Goal: Transaction & Acquisition: Download file/media

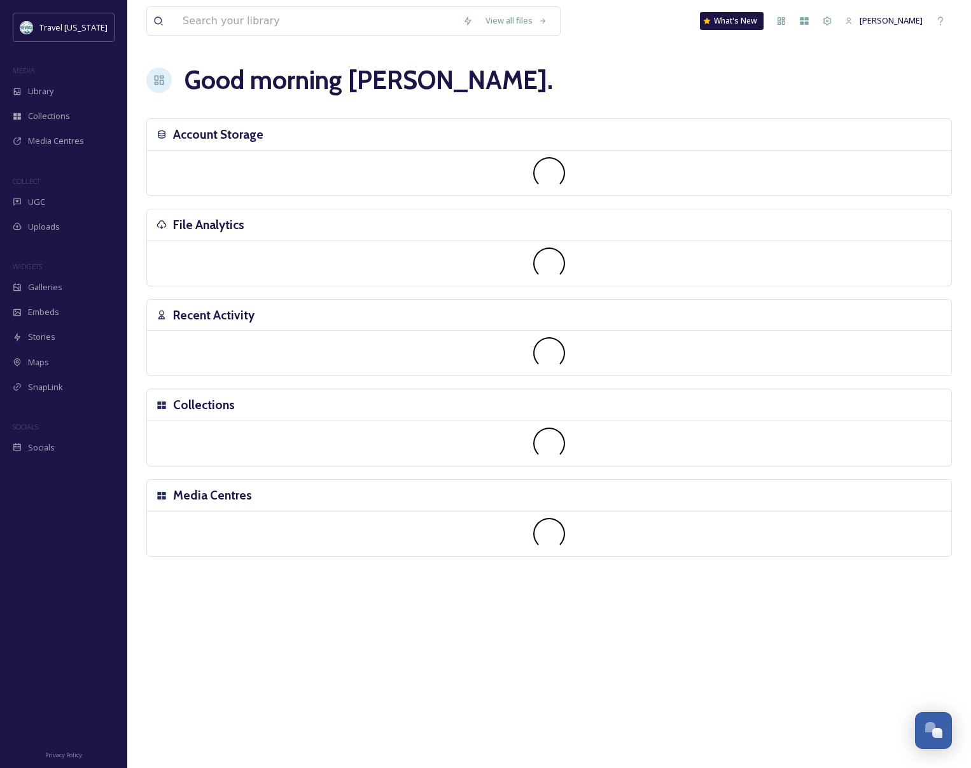
scroll to position [204, 0]
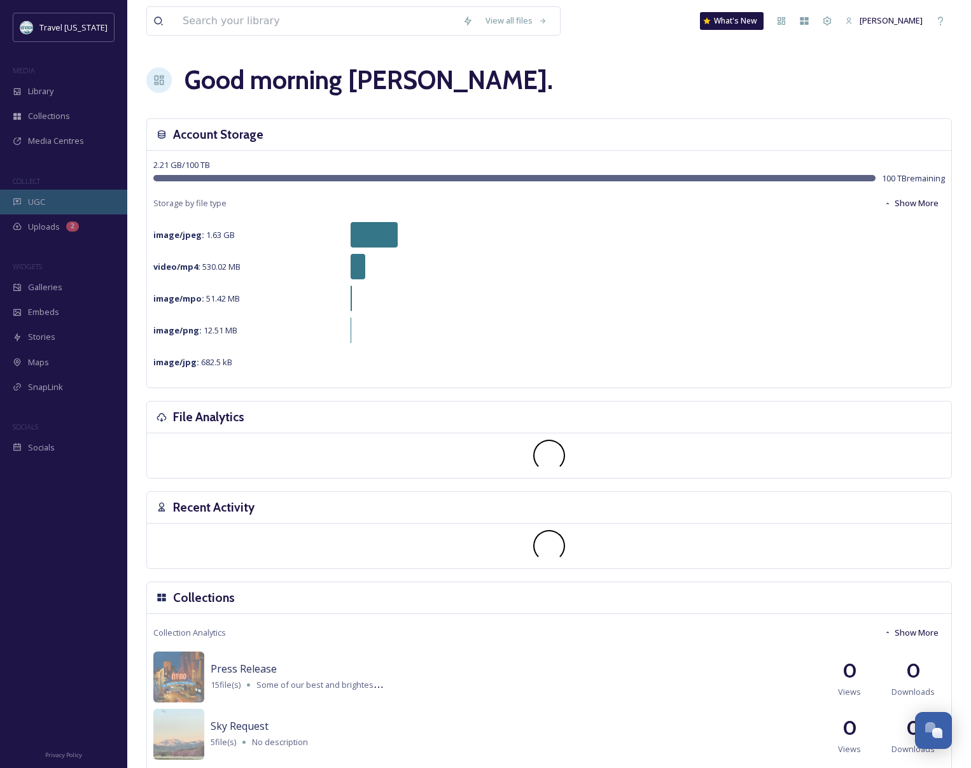
click at [38, 190] on div "UGC" at bounding box center [63, 202] width 127 height 25
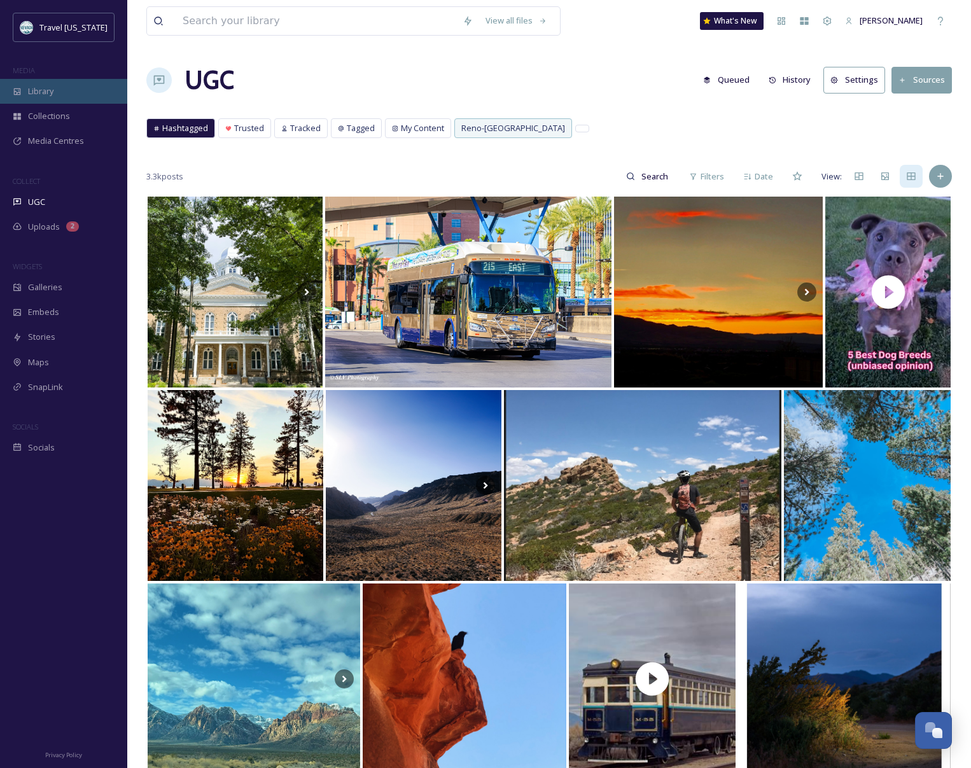
click at [43, 86] on span "Library" at bounding box center [40, 91] width 25 height 12
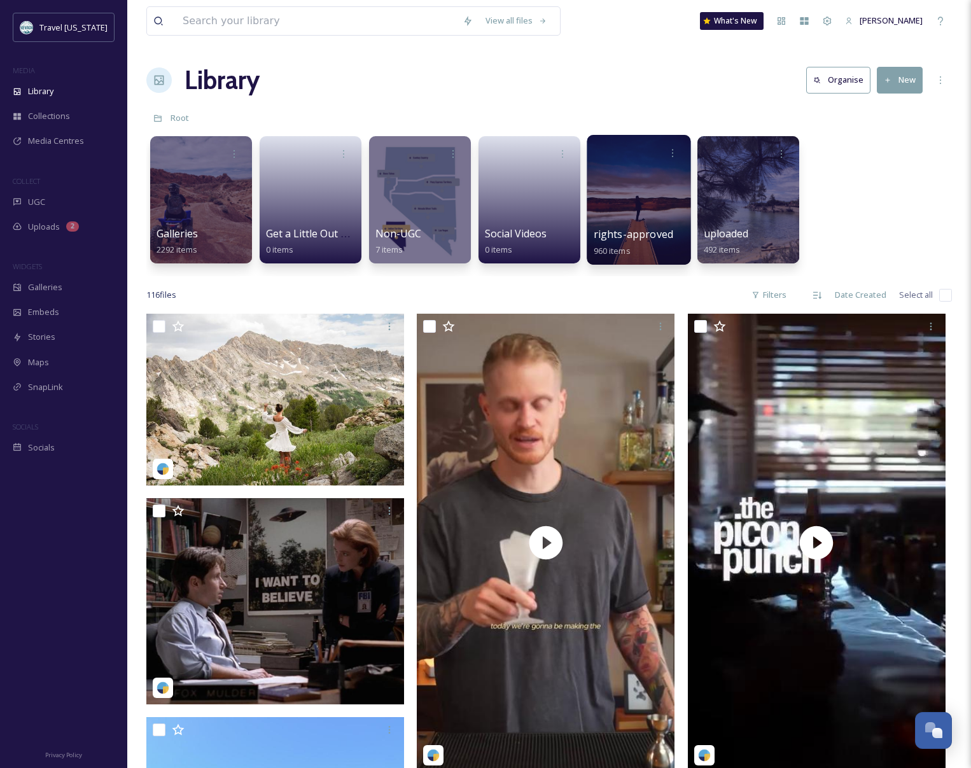
click at [615, 172] on div at bounding box center [638, 200] width 104 height 130
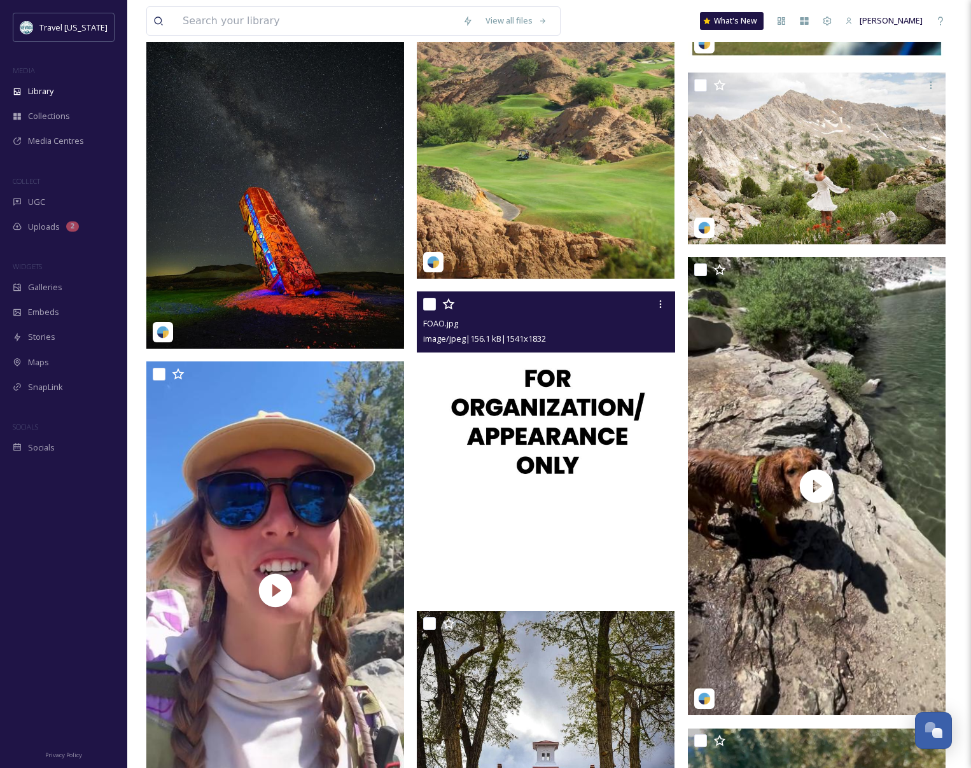
scroll to position [2386, 0]
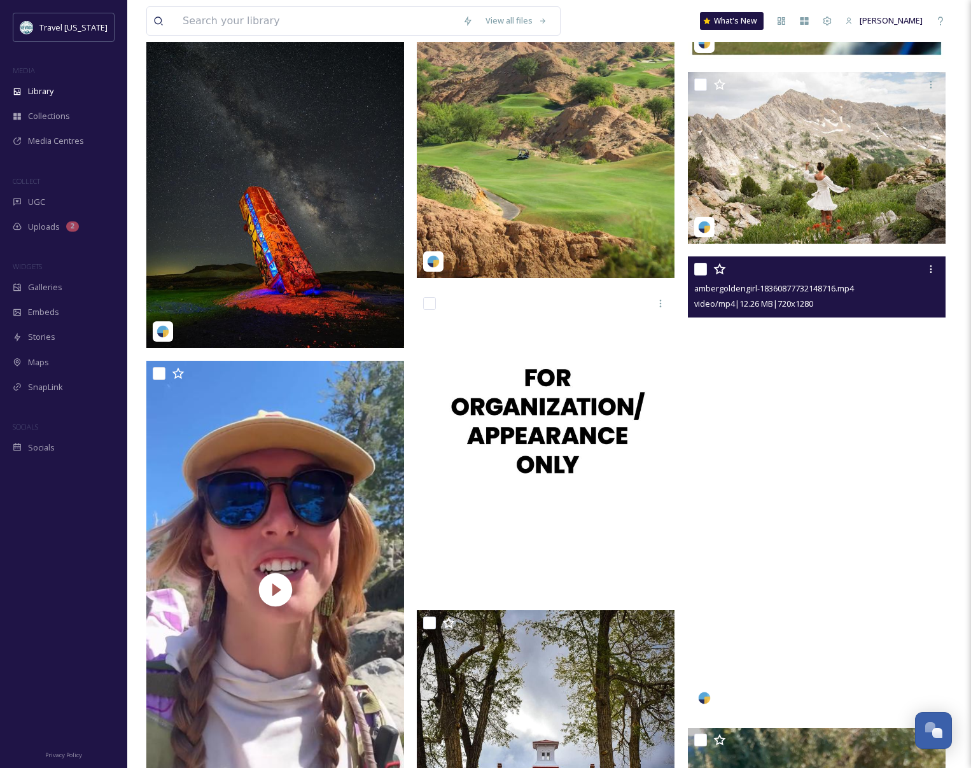
click at [796, 364] on video "ambergoldengirl-18360877732148716.mp4" at bounding box center [817, 485] width 258 height 458
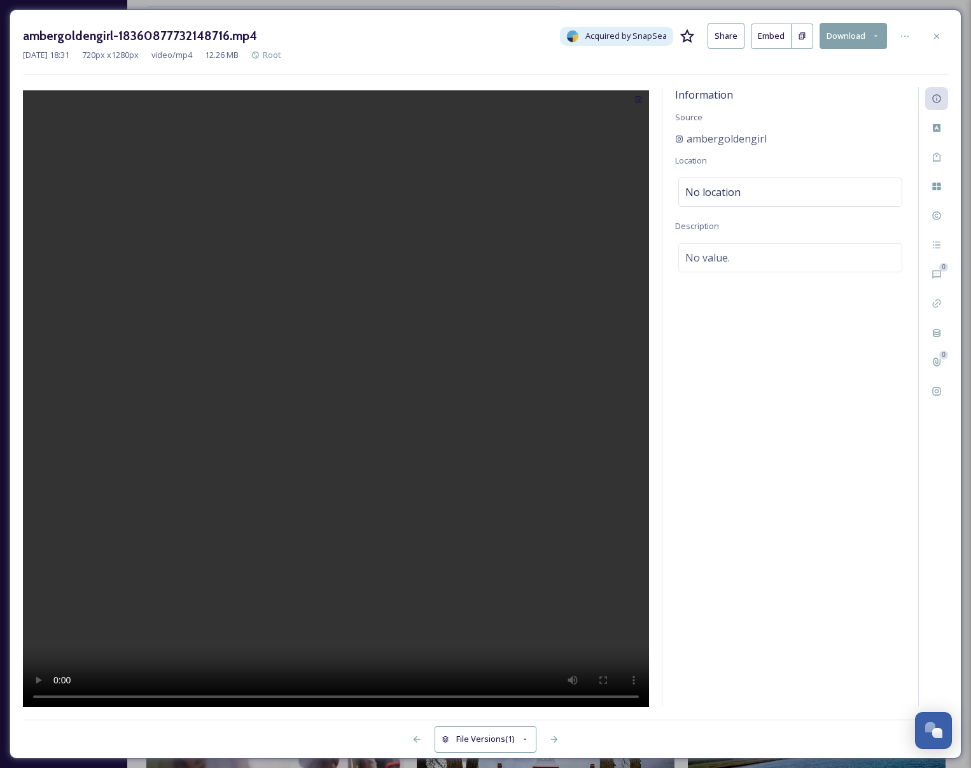
click at [834, 34] on button "Download" at bounding box center [852, 36] width 67 height 26
click at [813, 64] on span "Download Original (720 x 1280)" at bounding box center [820, 65] width 116 height 12
